Goal: Entertainment & Leisure: Consume media (video, audio)

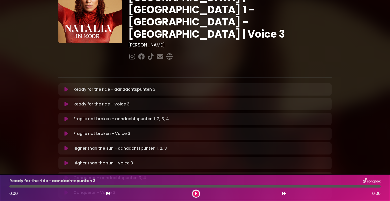
scroll to position [51, 0]
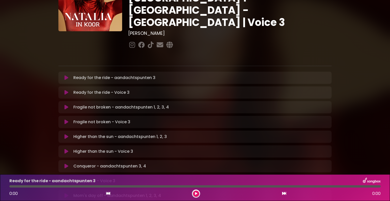
click at [67, 75] on icon at bounding box center [66, 77] width 4 height 5
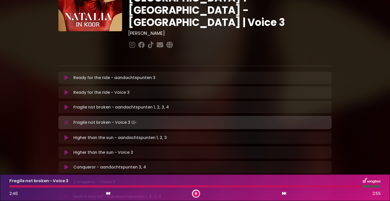
click at [66, 120] on icon at bounding box center [66, 122] width 3 height 5
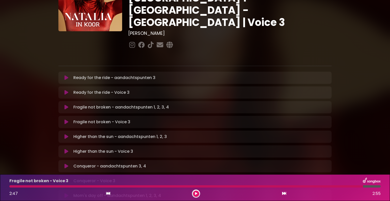
click at [66, 119] on icon at bounding box center [66, 121] width 4 height 5
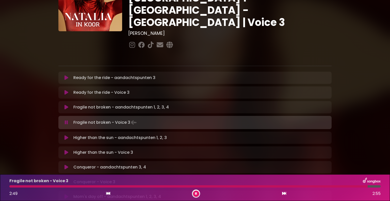
click at [11, 187] on div at bounding box center [188, 186] width 358 height 2
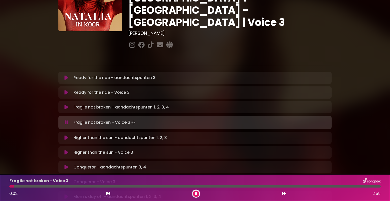
click at [7, 186] on div at bounding box center [194, 186] width 377 height 2
click at [9, 186] on div at bounding box center [12, 186] width 6 height 2
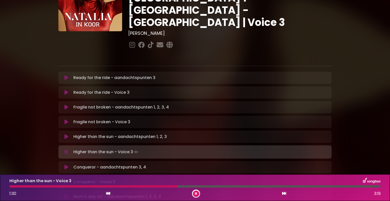
click at [10, 187] on div at bounding box center [93, 186] width 168 height 2
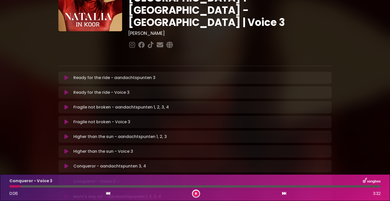
click at [67, 179] on icon at bounding box center [66, 181] width 3 height 5
click at [67, 160] on div "Conqueror - aandachtspunten 3, 4 Loading Track... Name" at bounding box center [194, 166] width 273 height 12
click at [67, 163] on icon at bounding box center [66, 165] width 4 height 5
click at [132, 187] on div at bounding box center [70, 186] width 123 height 2
click at [128, 188] on div "Conqueror - Voice 3 1:54 3:32" at bounding box center [194, 187] width 377 height 20
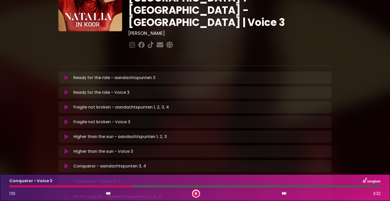
click at [132, 186] on div at bounding box center [70, 186] width 123 height 2
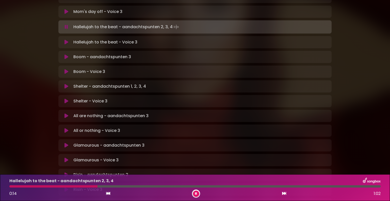
scroll to position [254, 0]
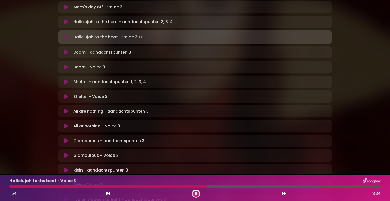
click at [132, 185] on div at bounding box center [108, 186] width 198 height 2
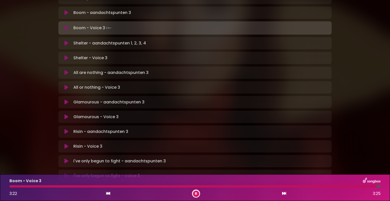
scroll to position [304, 0]
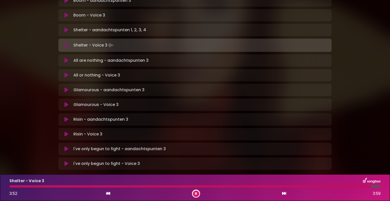
click at [66, 43] on icon at bounding box center [66, 45] width 3 height 5
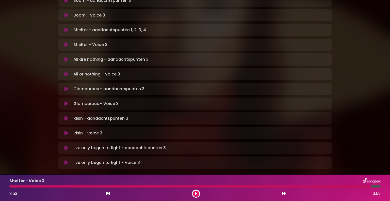
click at [66, 42] on icon at bounding box center [66, 44] width 4 height 5
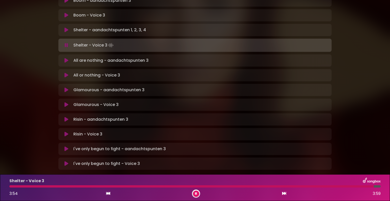
click at [9, 187] on div at bounding box center [194, 186] width 377 height 2
click at [9, 185] on div at bounding box center [194, 186] width 377 height 2
click at [10, 185] on div at bounding box center [193, 186] width 368 height 2
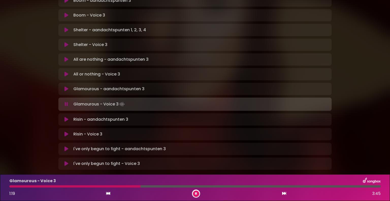
click at [65, 101] on icon at bounding box center [66, 103] width 3 height 5
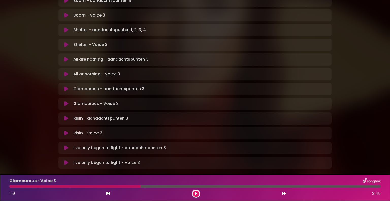
click at [65, 101] on icon at bounding box center [66, 103] width 4 height 5
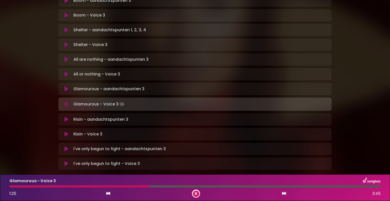
click at [65, 101] on icon at bounding box center [66, 103] width 3 height 5
